Goal: Transaction & Acquisition: Purchase product/service

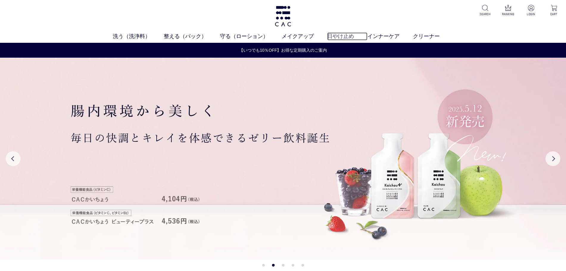
click at [346, 36] on link "日やけ止め" at bounding box center [347, 36] width 40 height 8
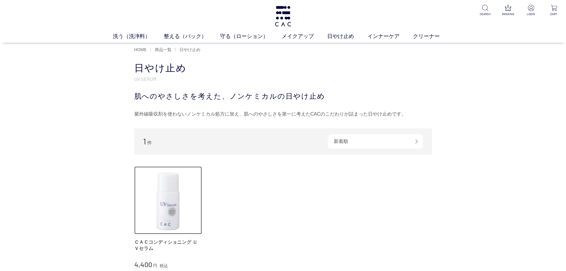
click at [165, 192] on img at bounding box center [168, 201] width 68 height 68
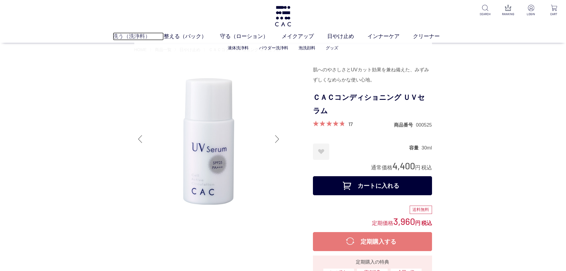
click at [141, 38] on link "洗う（洗浄料）" at bounding box center [138, 36] width 51 height 8
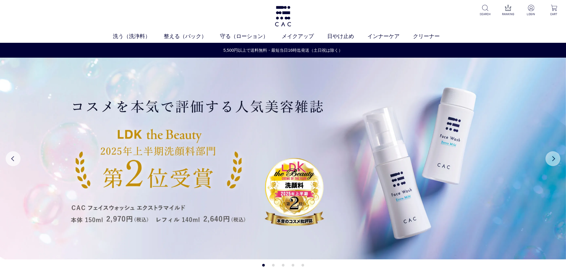
click at [554, 159] on button "Next" at bounding box center [552, 158] width 15 height 15
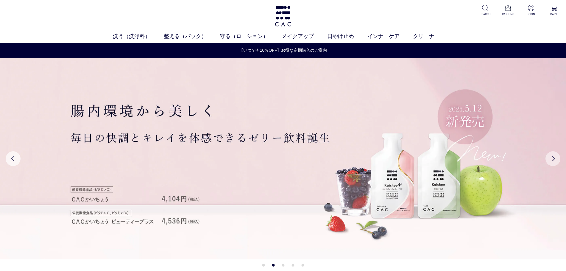
click at [554, 160] on button "Next" at bounding box center [552, 158] width 15 height 15
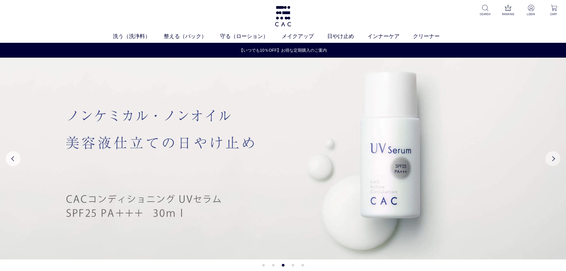
click at [554, 160] on button "Next" at bounding box center [552, 158] width 15 height 15
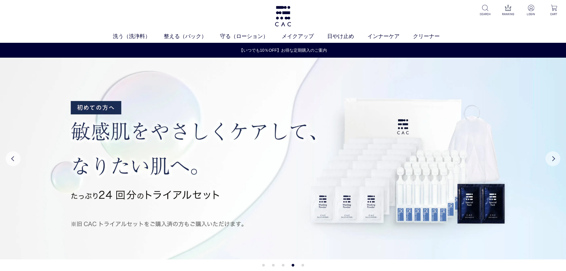
click at [554, 160] on button "Next" at bounding box center [552, 158] width 15 height 15
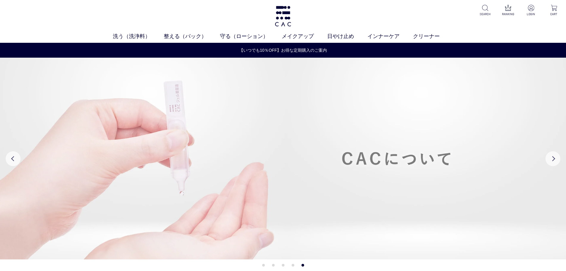
click at [408, 133] on img at bounding box center [283, 159] width 566 height 202
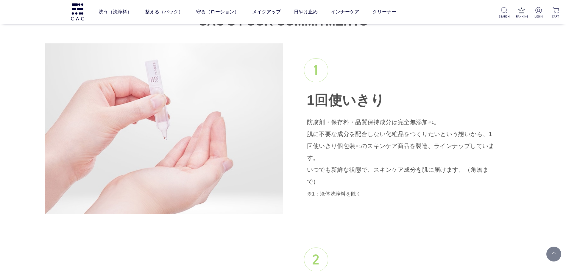
scroll to position [669, 0]
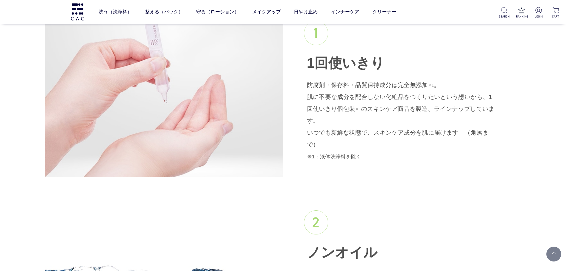
click at [439, 129] on p "防腐剤・保存料・品質保持成分は完全無添加 ※1 。 肌に不要な成分を配合しない化粧品をつくりたいという想いから、1回使いきり個包装 ※1 のスキンケア商品を製…" at bounding box center [402, 120] width 190 height 83
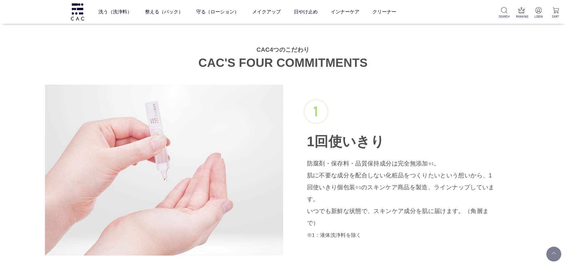
scroll to position [595, 0]
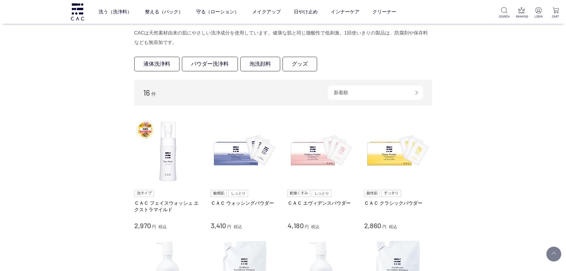
scroll to position [112, 0]
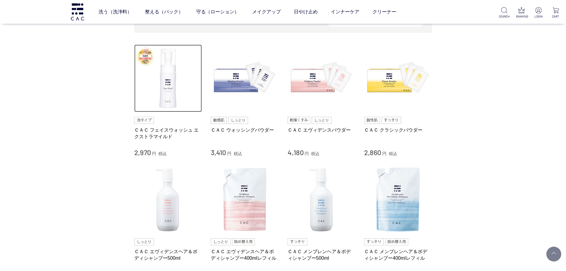
click at [172, 100] on img at bounding box center [168, 79] width 68 height 68
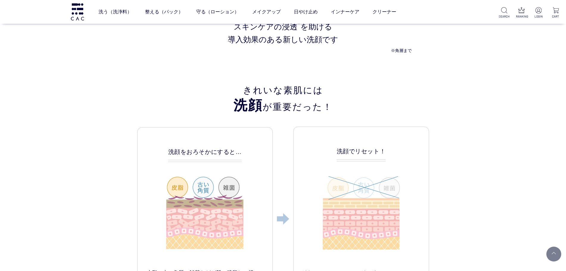
scroll to position [818, 0]
